Goal: Information Seeking & Learning: Check status

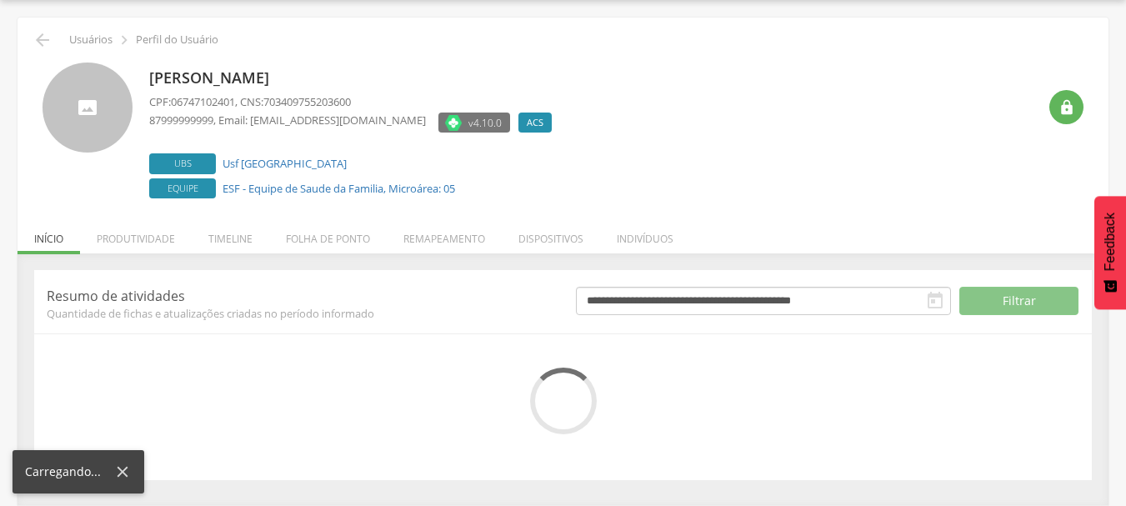
scroll to position [50, 0]
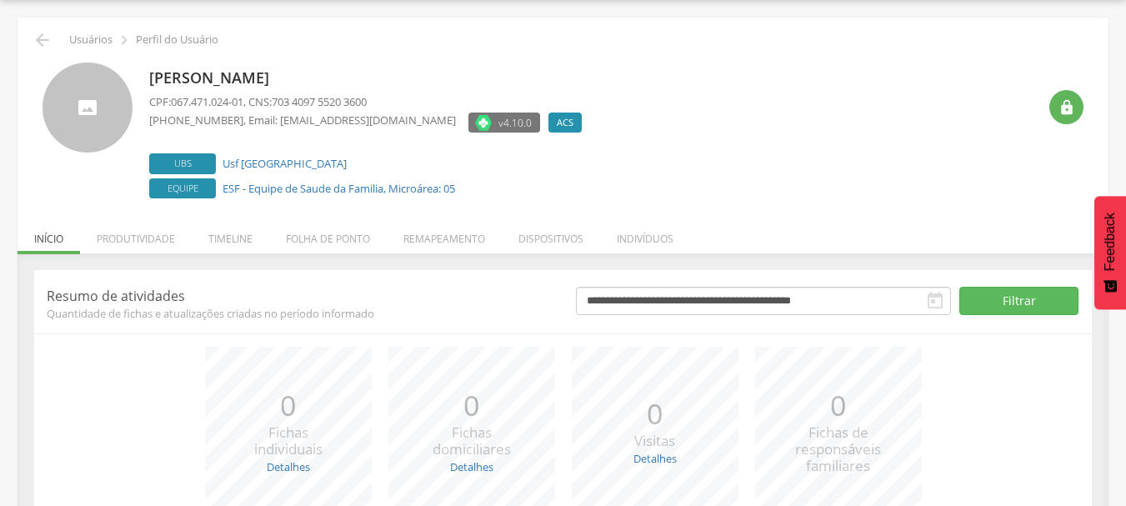
click at [165, 238] on li "Produtividade" at bounding box center [136, 234] width 112 height 39
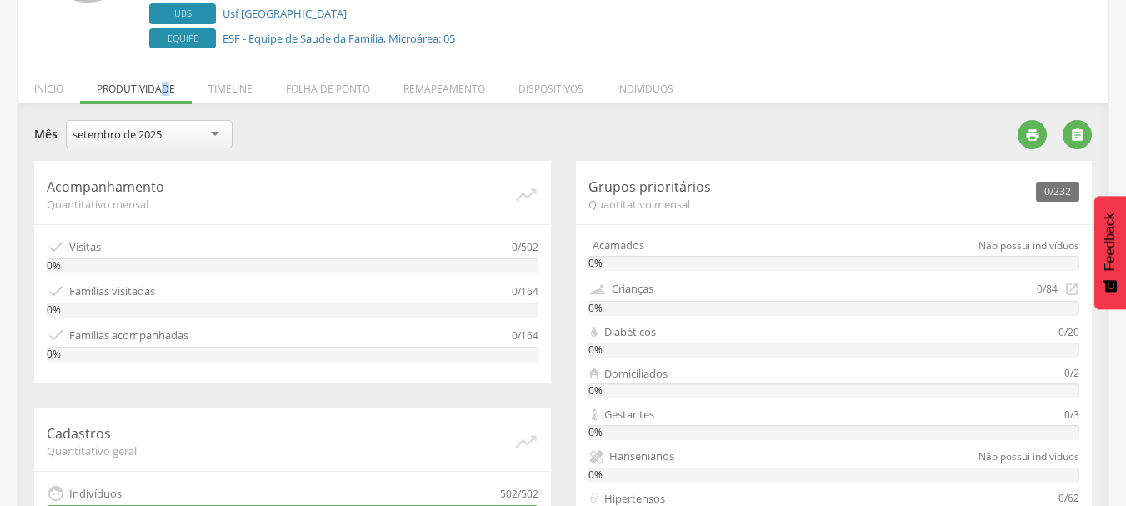
scroll to position [383, 0]
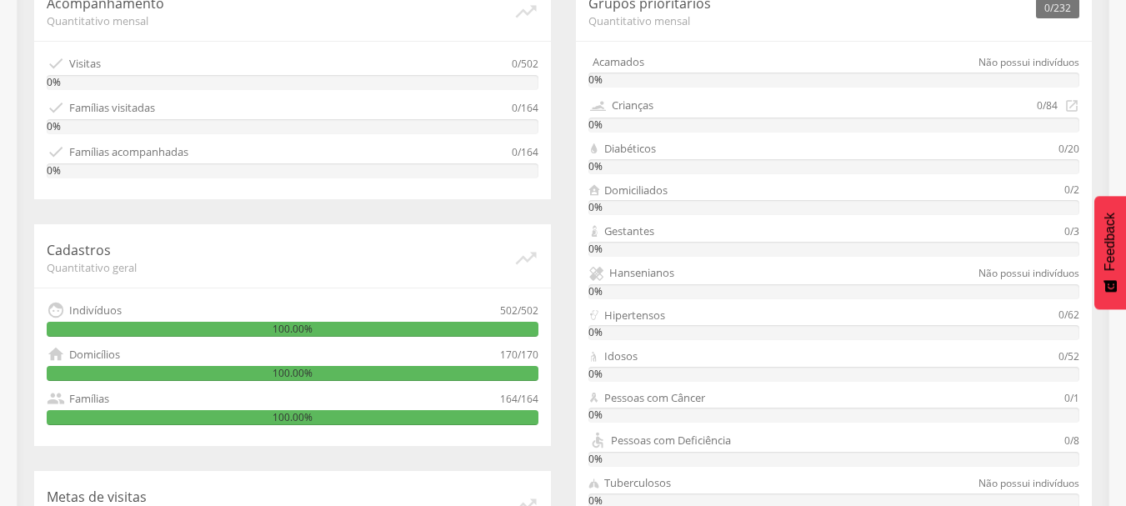
drag, startPoint x: 133, startPoint y: 162, endPoint x: 106, endPoint y: 110, distance: 59.3
click at [133, 161] on div " Famílias acompanhadas 0/164 0%" at bounding box center [293, 160] width 492 height 36
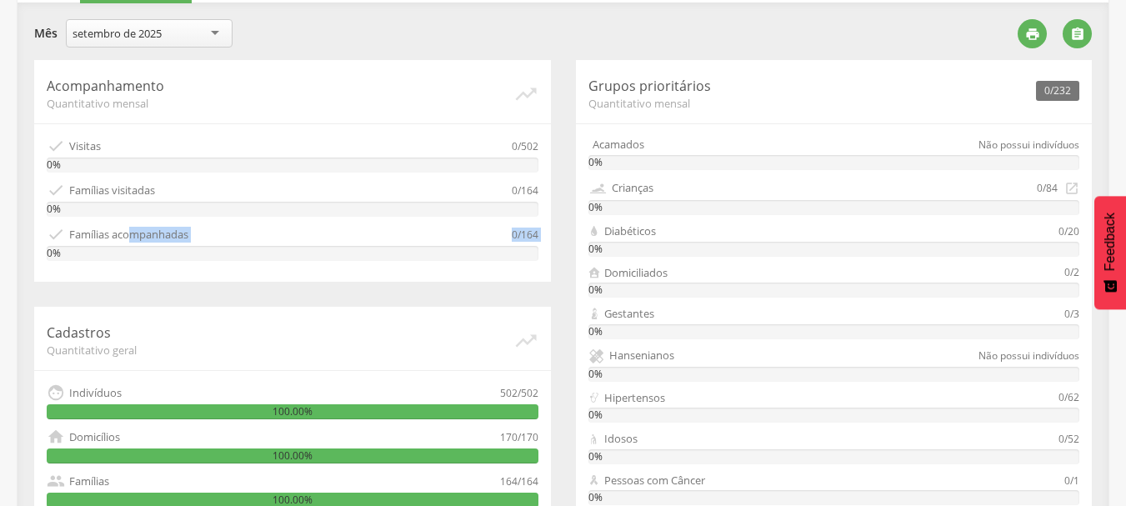
scroll to position [300, 0]
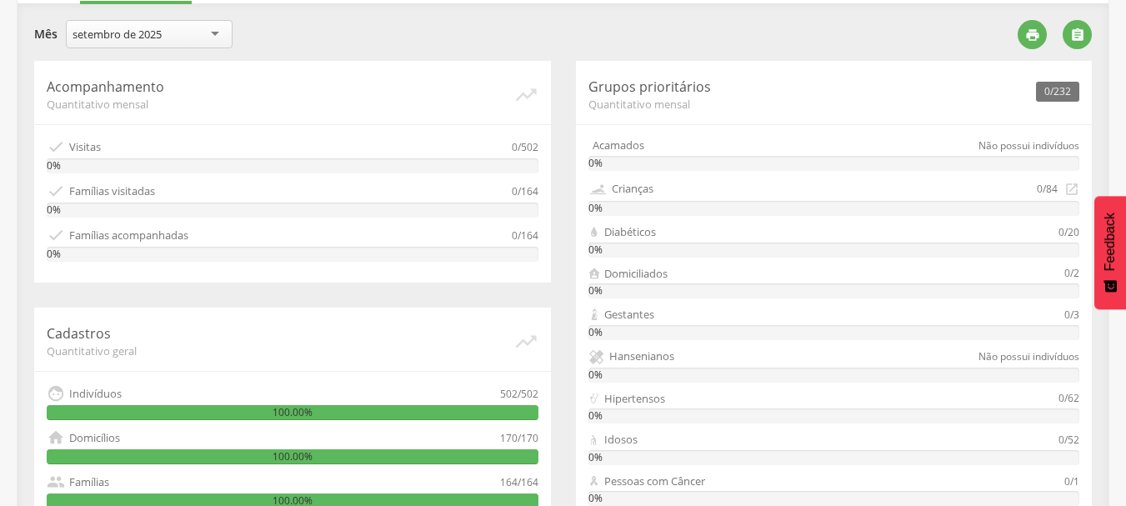
click at [103, 92] on p "Acompanhamento" at bounding box center [280, 86] width 467 height 19
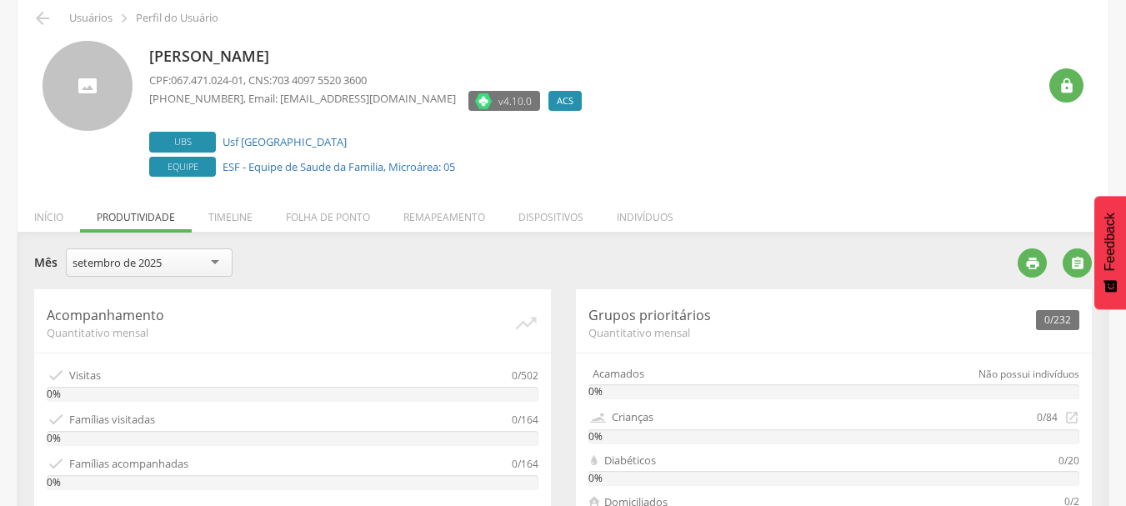
scroll to position [0, 0]
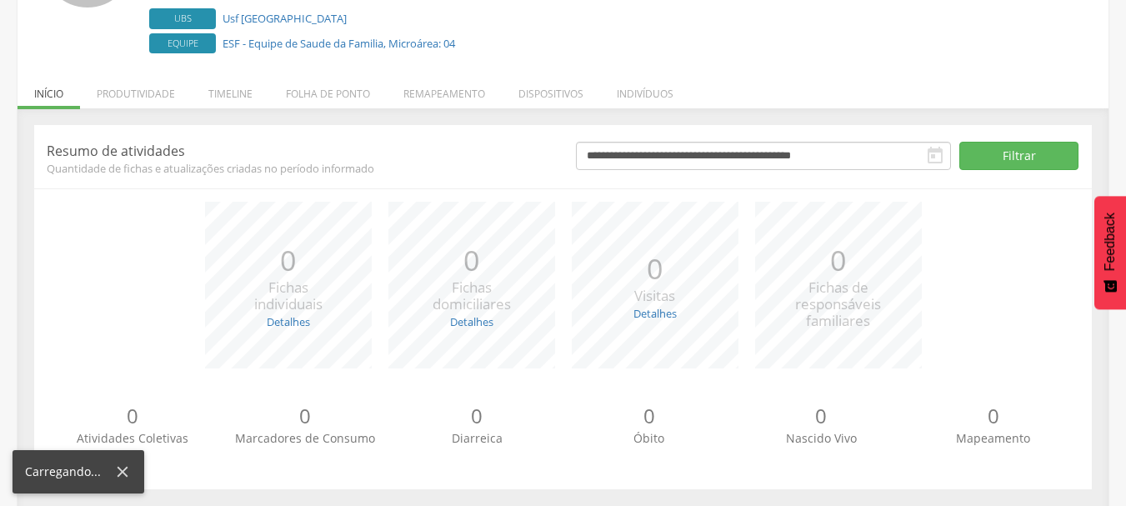
scroll to position [204, 0]
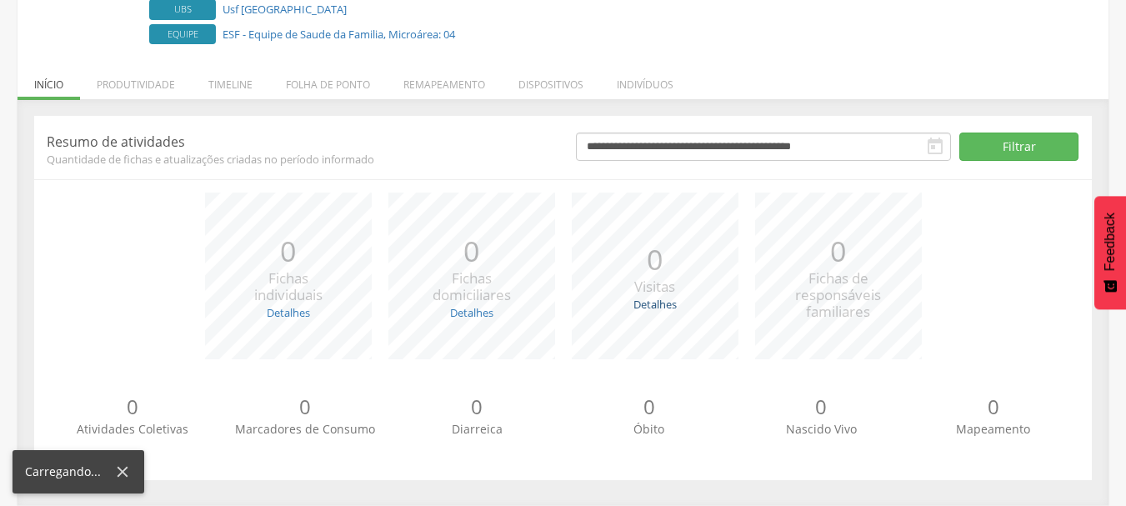
click at [671, 297] on link "Detalhes" at bounding box center [654, 304] width 43 height 15
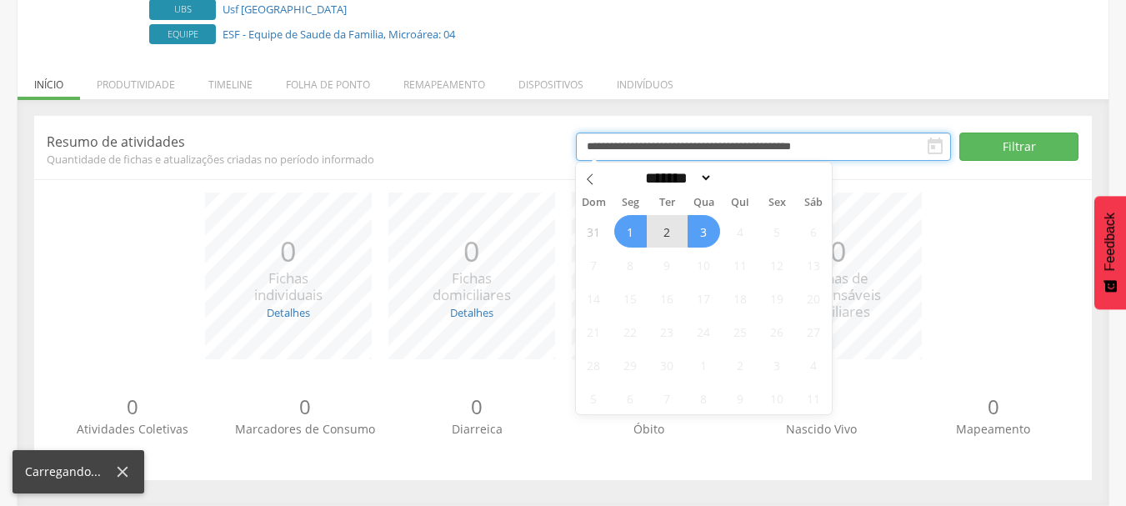
click at [836, 144] on input "**********" at bounding box center [763, 146] width 375 height 28
click at [593, 182] on icon at bounding box center [590, 179] width 12 height 12
select select "*"
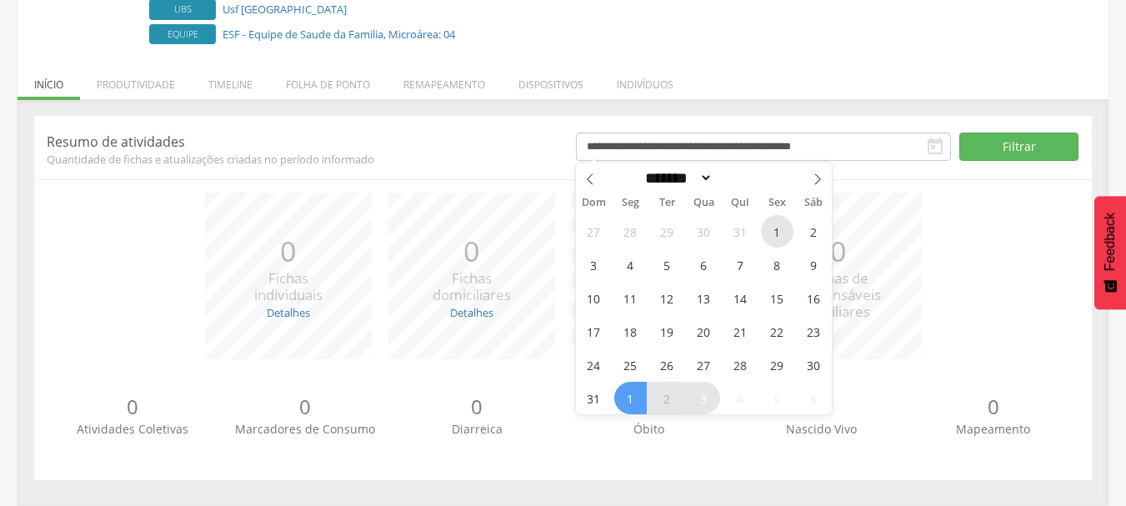
click at [774, 234] on span "1" at bounding box center [777, 231] width 32 height 32
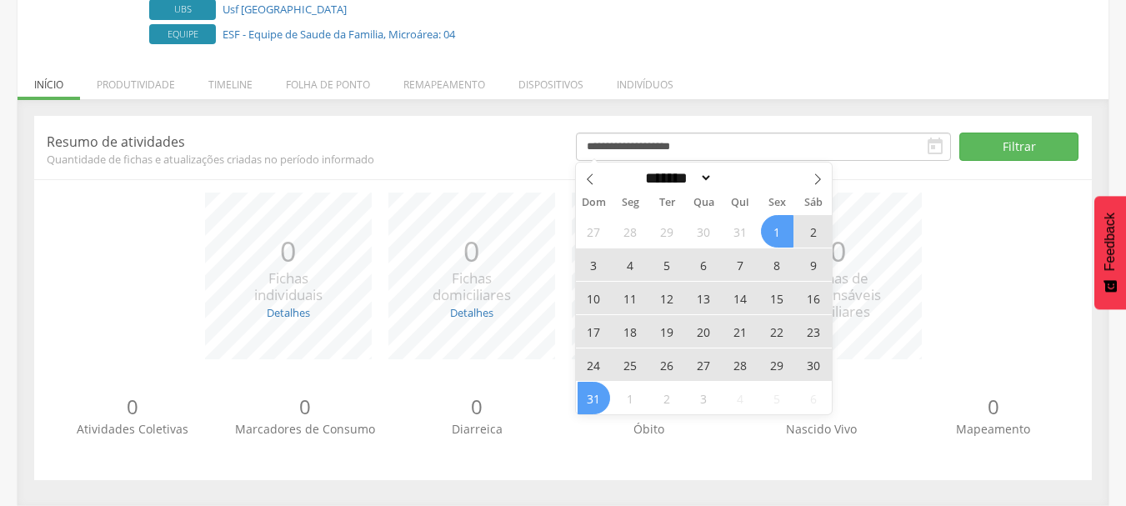
click at [604, 391] on span "31" at bounding box center [593, 398] width 32 height 32
type input "**********"
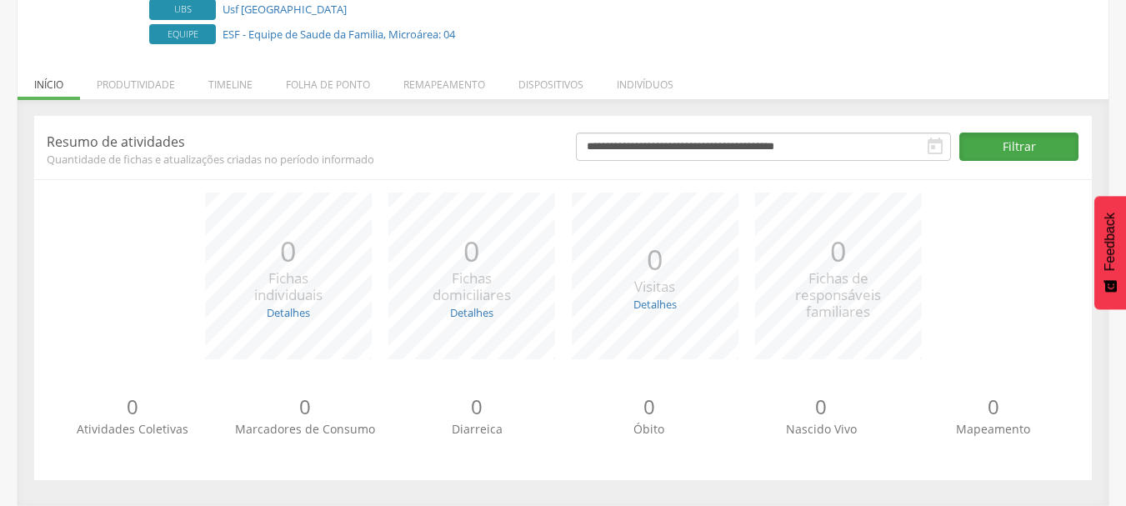
click at [1029, 156] on button "Filtrar" at bounding box center [1018, 146] width 119 height 28
click at [657, 299] on link "Detalhes" at bounding box center [654, 304] width 43 height 15
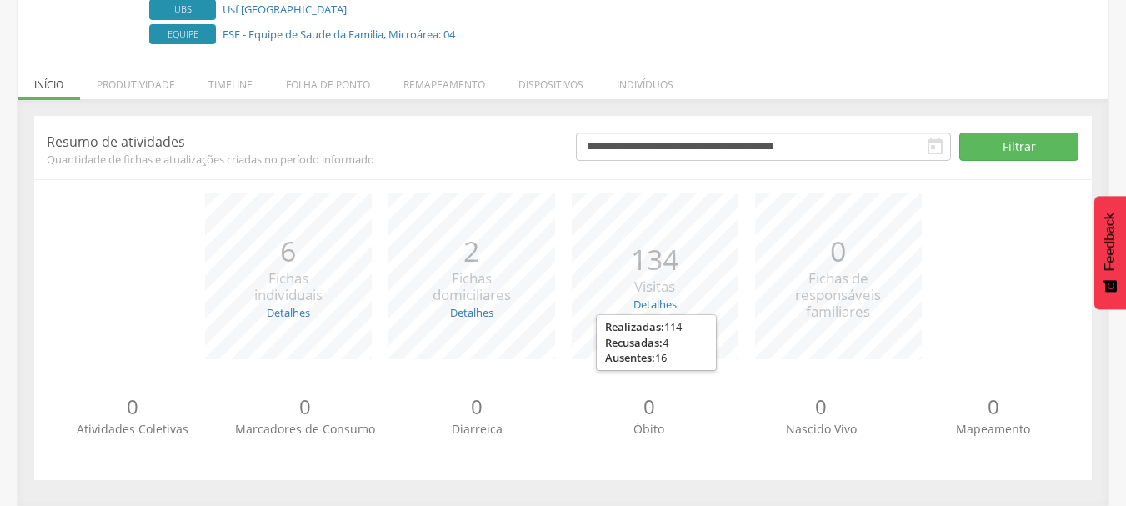
click at [648, 329] on strong "Realizadas:" at bounding box center [634, 326] width 59 height 15
click at [647, 329] on div "*** 134 Visitas Detalhes Realizadas: 114 Recusadas: 4 Ausentes: 16" at bounding box center [654, 275] width 183 height 167
click at [489, 307] on div "*** 2 Fichas domiciliares Detalhes Novas: 0 Atualizadas: 2" at bounding box center [471, 275] width 183 height 167
click at [487, 308] on link "Detalhes" at bounding box center [471, 312] width 43 height 15
click at [486, 317] on link "Detalhes" at bounding box center [471, 312] width 43 height 15
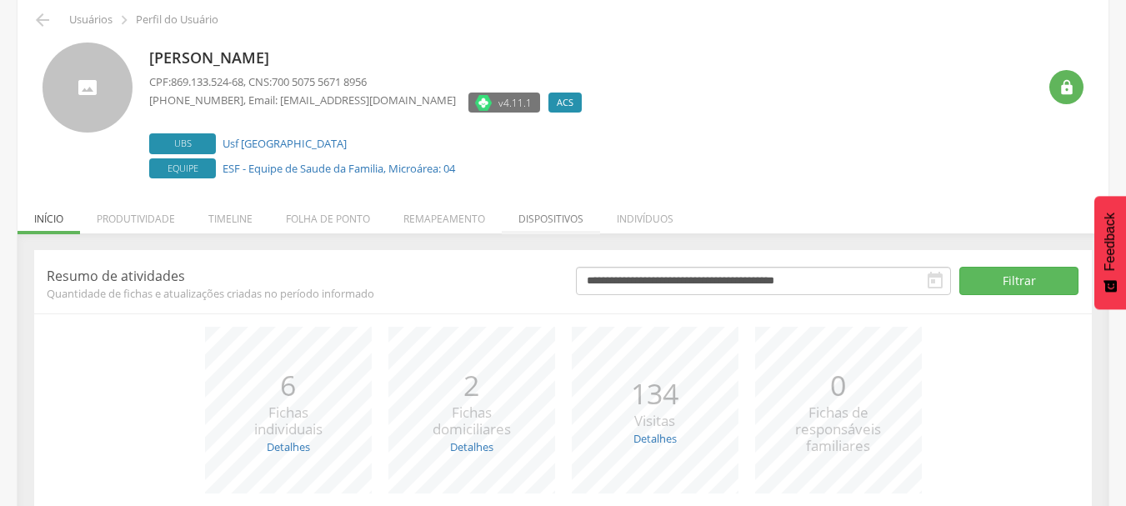
scroll to position [37, 0]
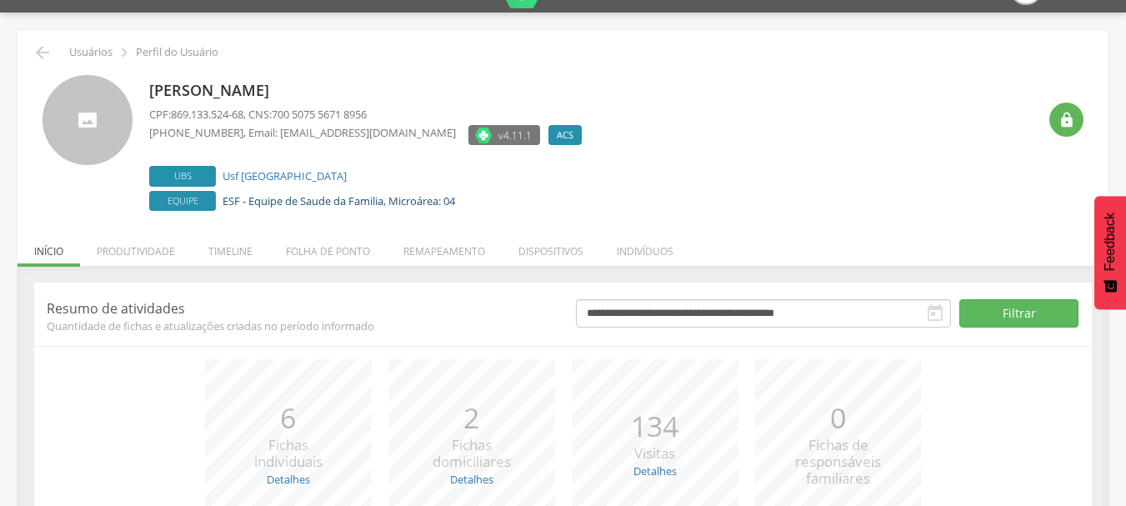
click at [304, 207] on link "ESF - Equipe de Saude da Familia, Microárea: 04" at bounding box center [338, 200] width 232 height 15
type input "**********"
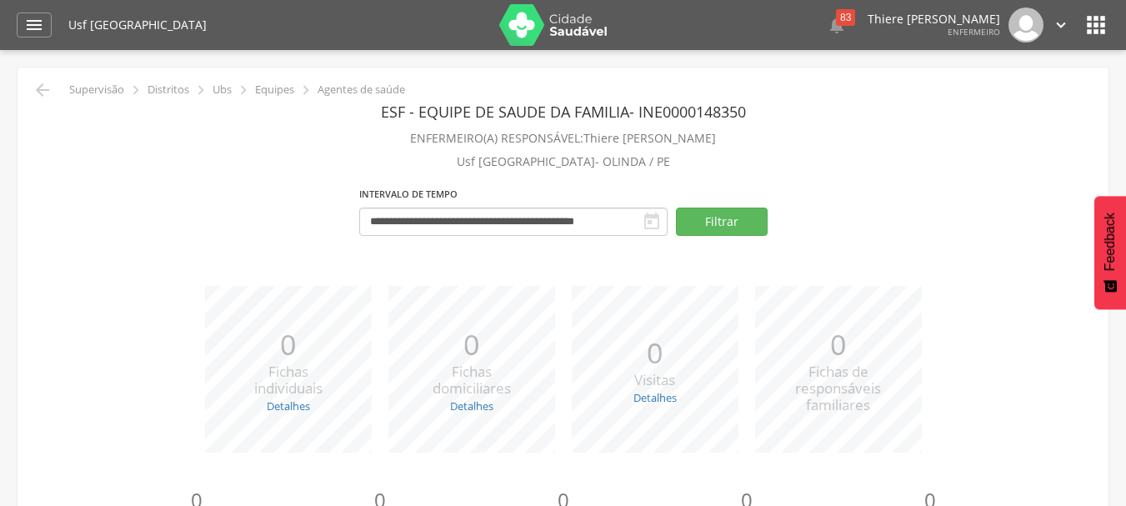
click at [657, 215] on icon "" at bounding box center [652, 222] width 20 height 20
click at [724, 228] on button "Filtrar" at bounding box center [722, 221] width 92 height 28
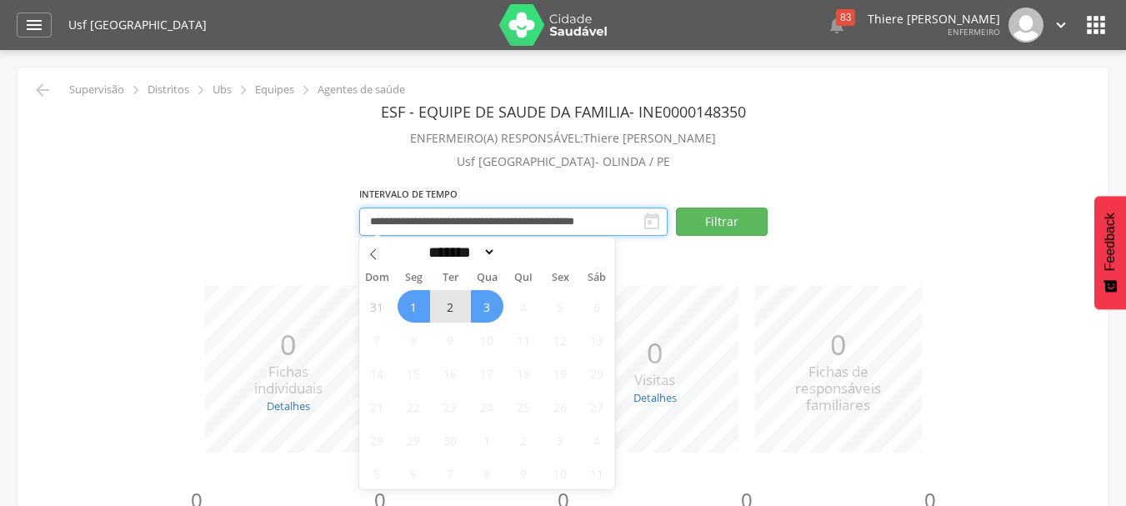
click at [615, 224] on input "**********" at bounding box center [513, 221] width 308 height 28
click at [379, 257] on span at bounding box center [373, 251] width 28 height 28
select select "*"
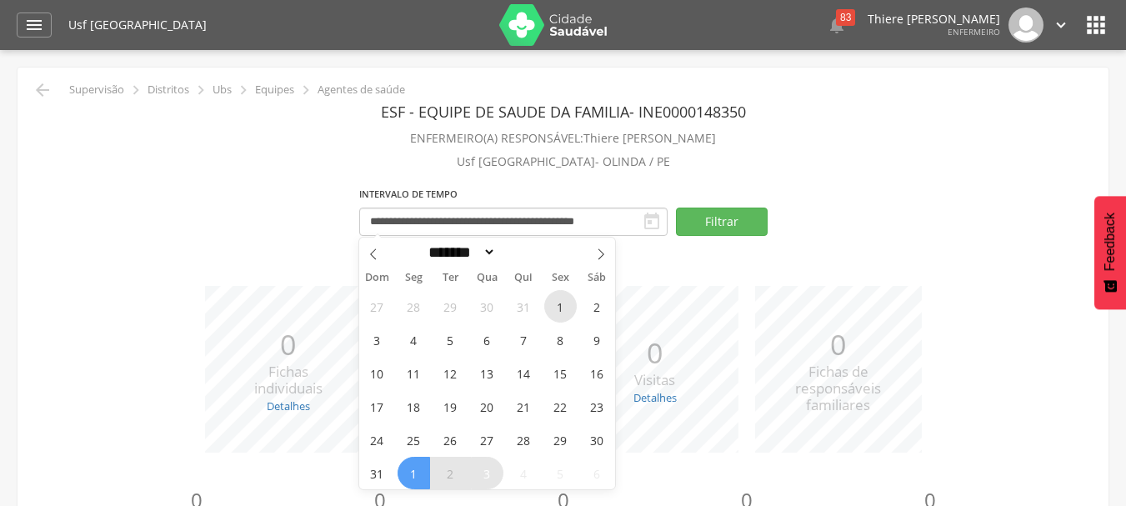
drag, startPoint x: 564, startPoint y: 302, endPoint x: 556, endPoint y: 303, distance: 8.5
click at [556, 303] on span "1" at bounding box center [560, 306] width 32 height 32
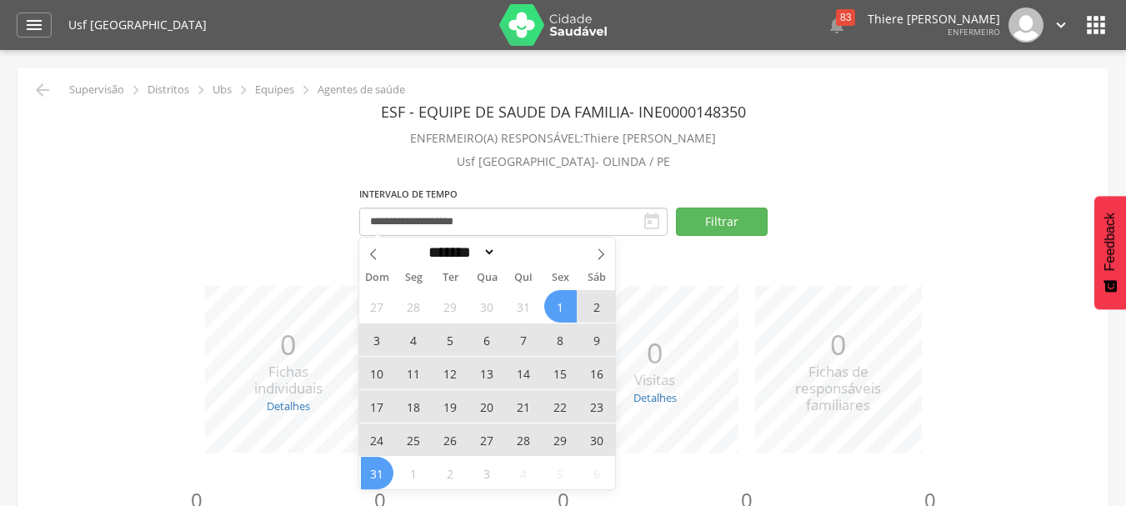
click at [388, 466] on span "31" at bounding box center [377, 473] width 32 height 32
type input "**********"
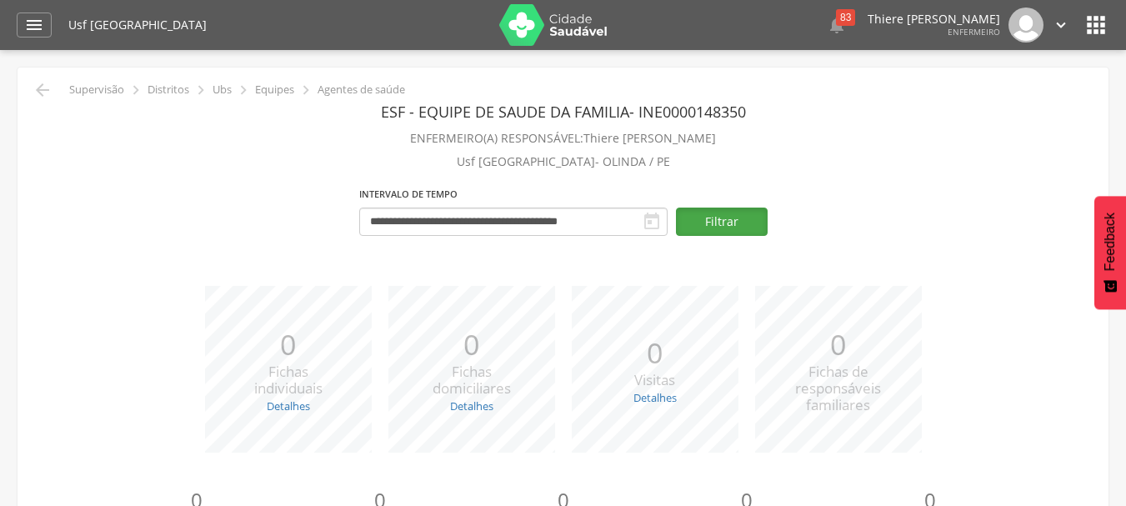
click at [717, 214] on button "Filtrar" at bounding box center [722, 221] width 92 height 28
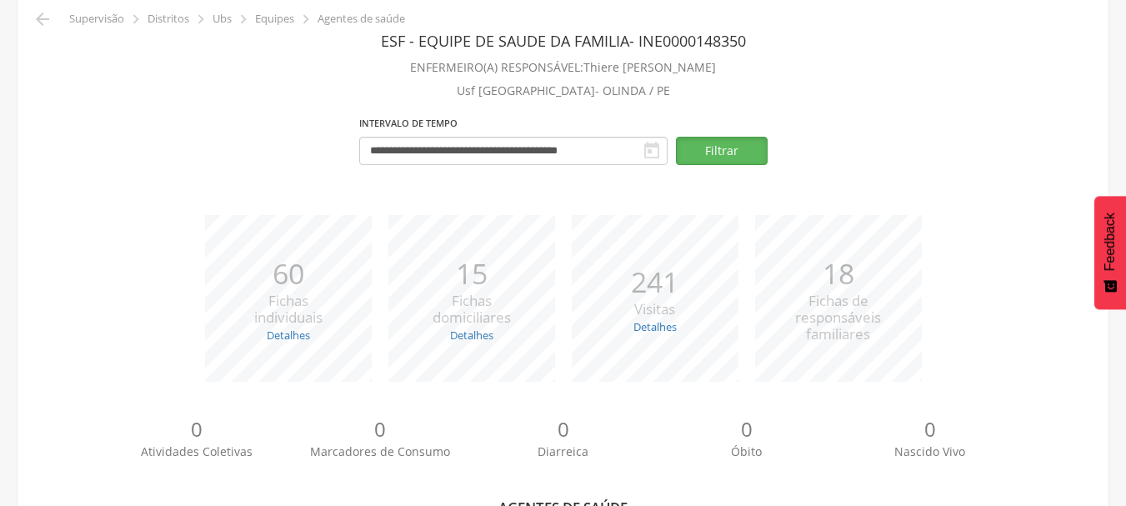
scroll to position [67, 0]
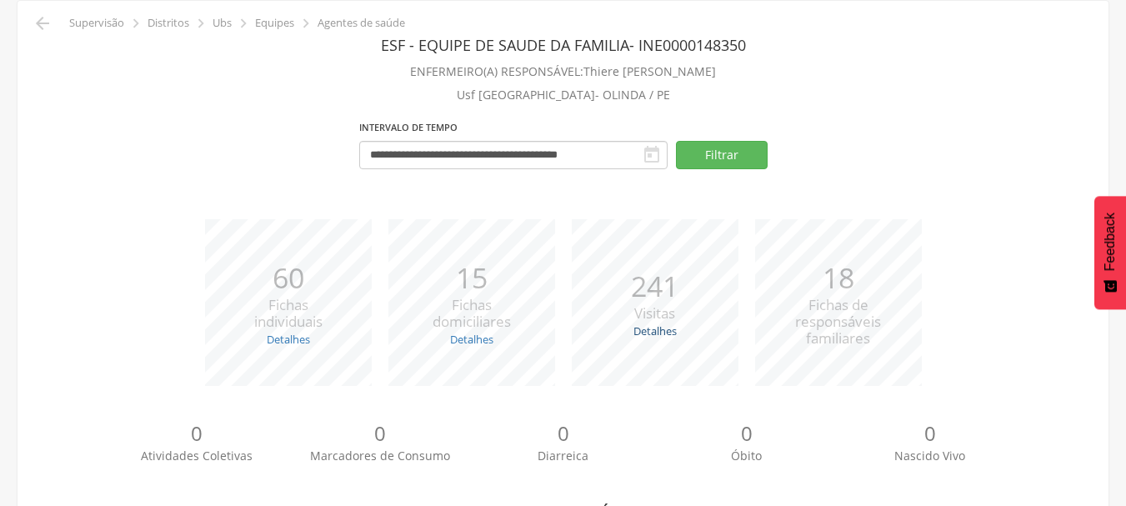
click at [669, 334] on link "Detalhes" at bounding box center [654, 330] width 43 height 15
click at [682, 361] on span "179" at bounding box center [672, 353] width 17 height 15
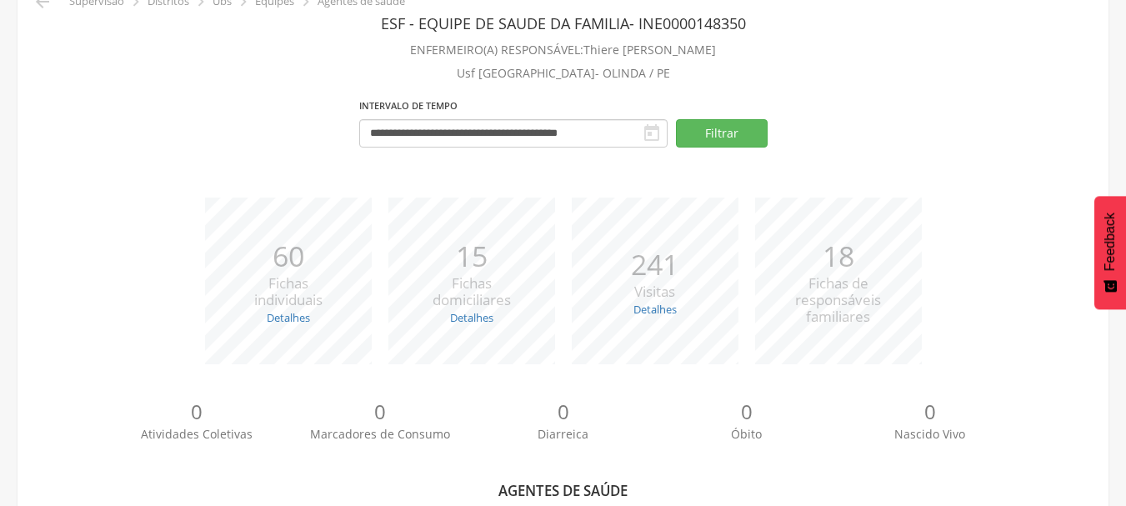
scroll to position [483, 0]
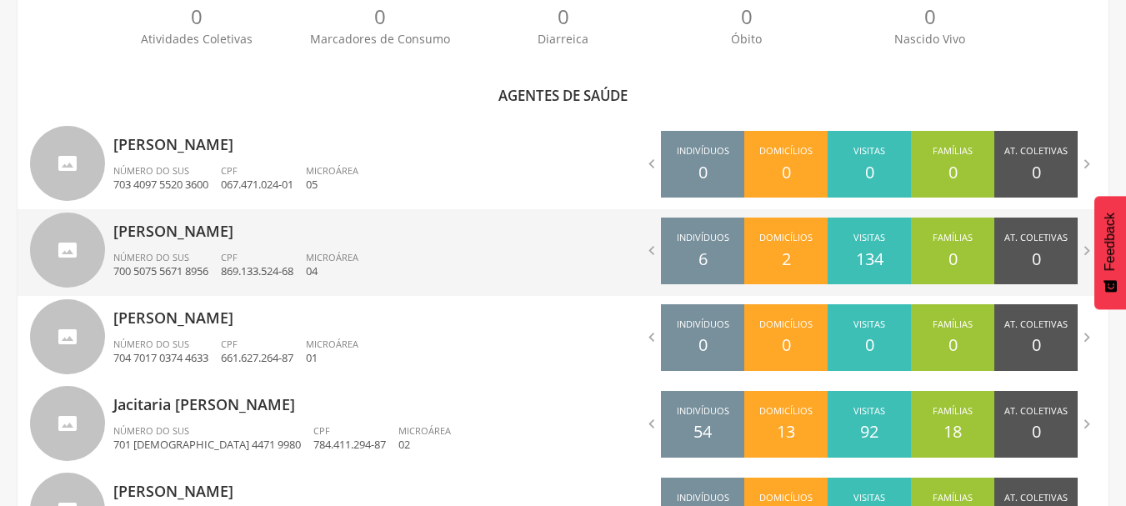
click at [744, 241] on div "Domicílios 2" at bounding box center [785, 250] width 83 height 67
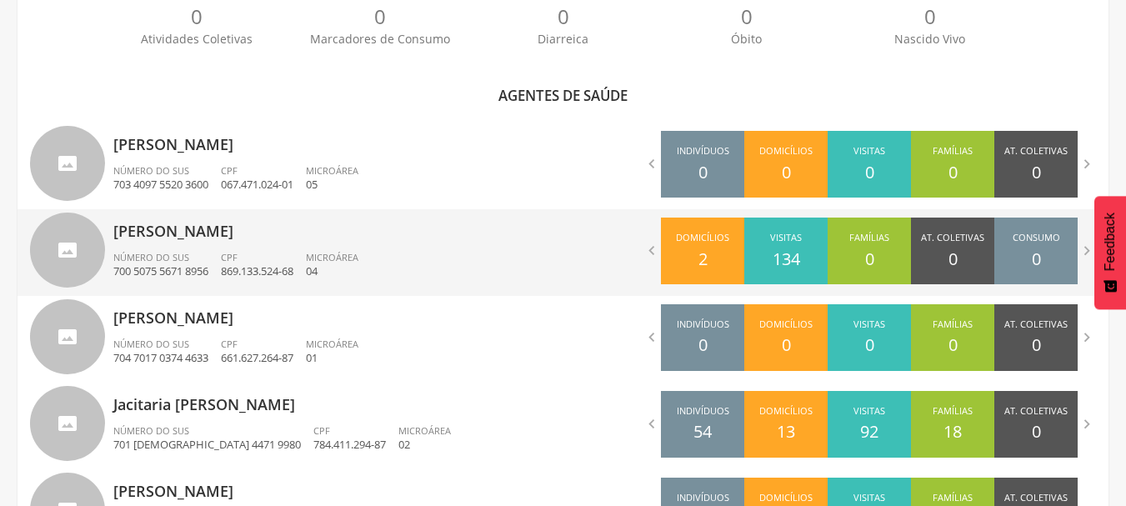
click at [649, 260] on div " Indivíduos 6 Domicílios 2 Visitas 134 Famílias 0 At. Coletivas 0 Consumo 0 Di…" at bounding box center [836, 250] width 546 height 83
click at [649, 255] on icon "" at bounding box center [651, 251] width 18 height 18
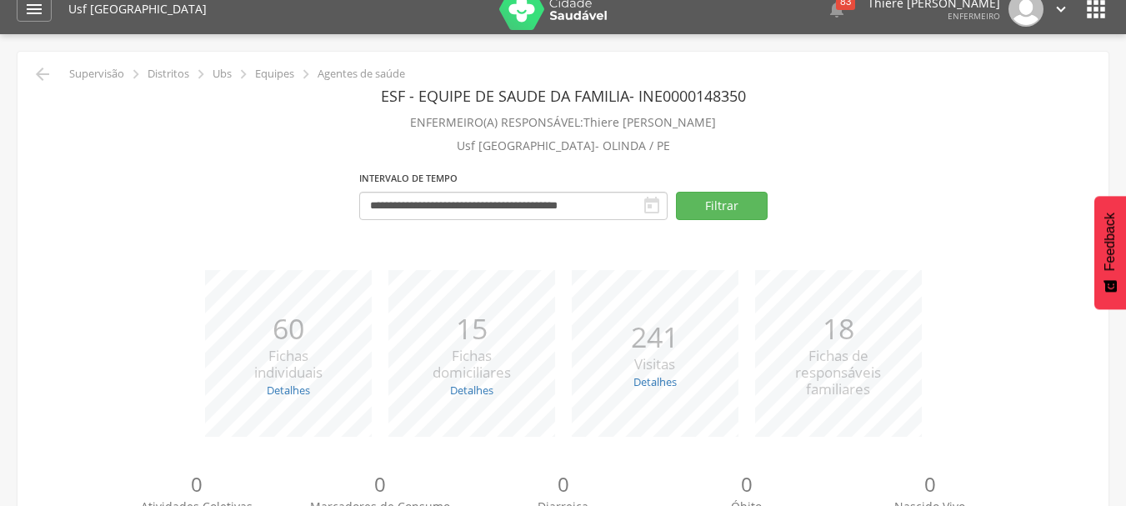
scroll to position [0, 0]
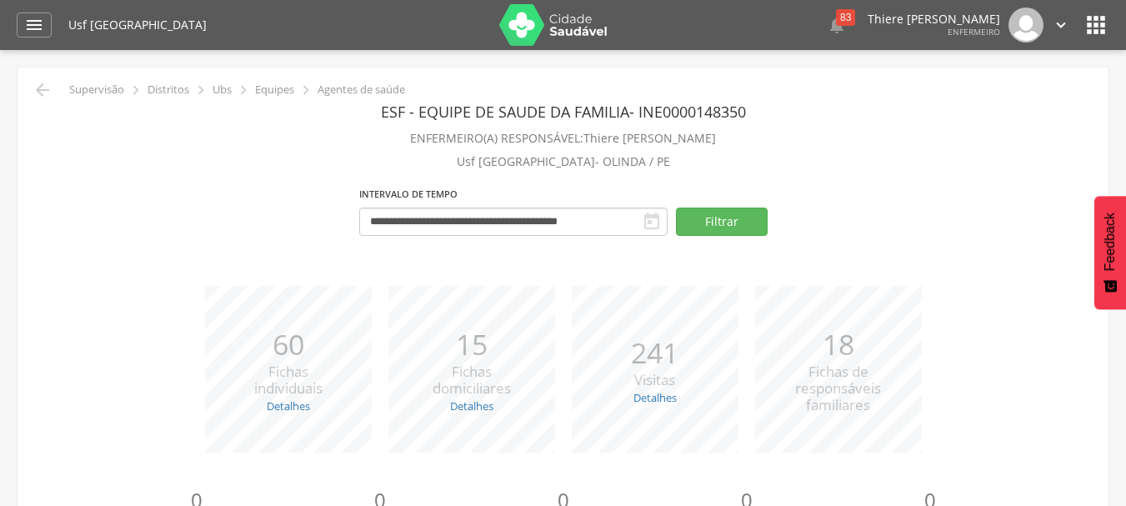
drag, startPoint x: 1074, startPoint y: 8, endPoint x: 1084, endPoint y: 15, distance: 12.0
click at [1077, 11] on div "Usf [GEOGRAPHIC_DATA]  83  Lorem ipsum dolor sit amet, sed do eiusmod tempor …" at bounding box center [588, 25] width 1041 height 50
click at [1084, 15] on icon "" at bounding box center [1095, 25] width 27 height 27
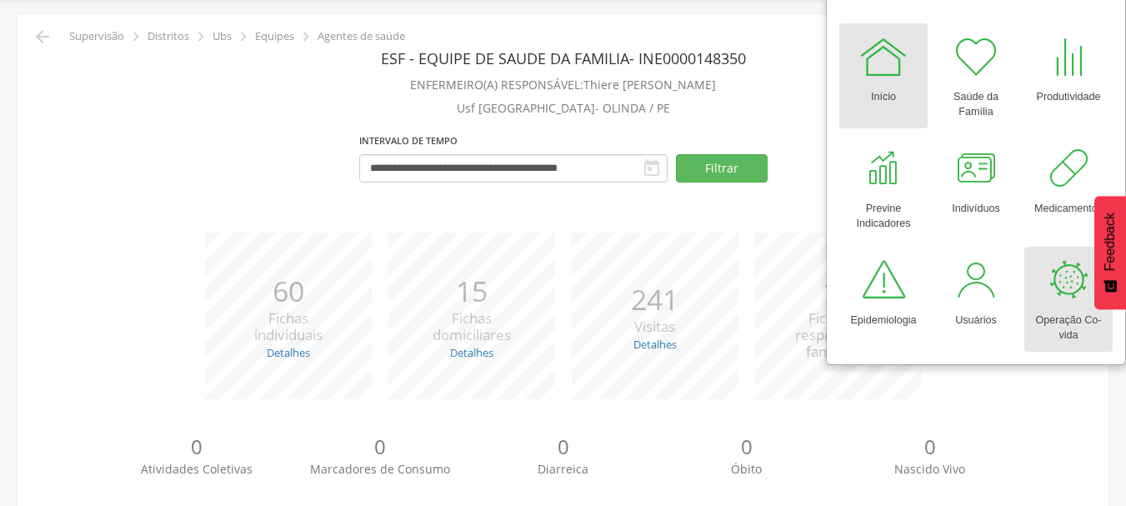
scroll to position [83, 0]
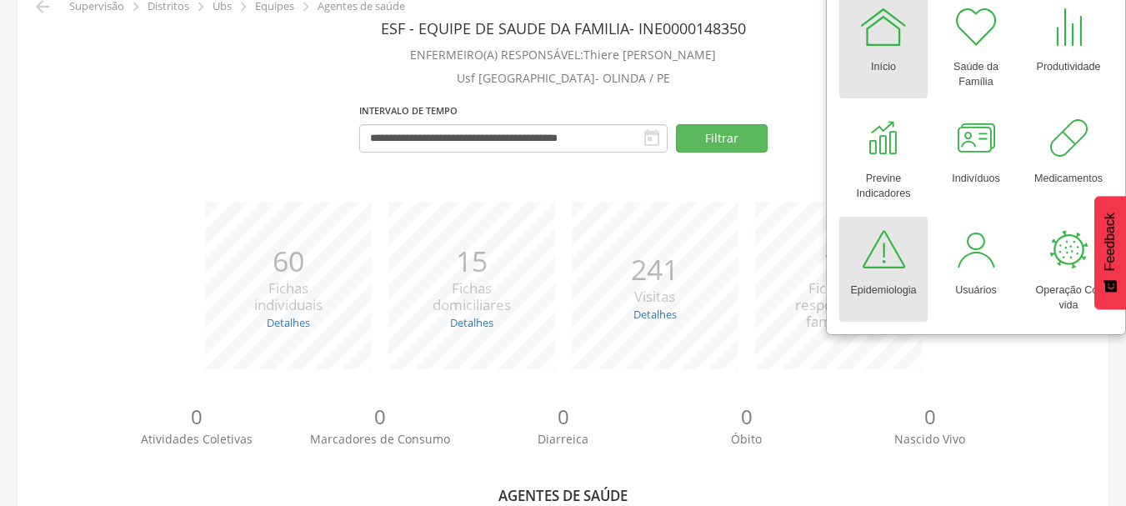
click at [850, 287] on div "Epidemiologia" at bounding box center [883, 286] width 66 height 23
